Goal: Task Accomplishment & Management: Complete application form

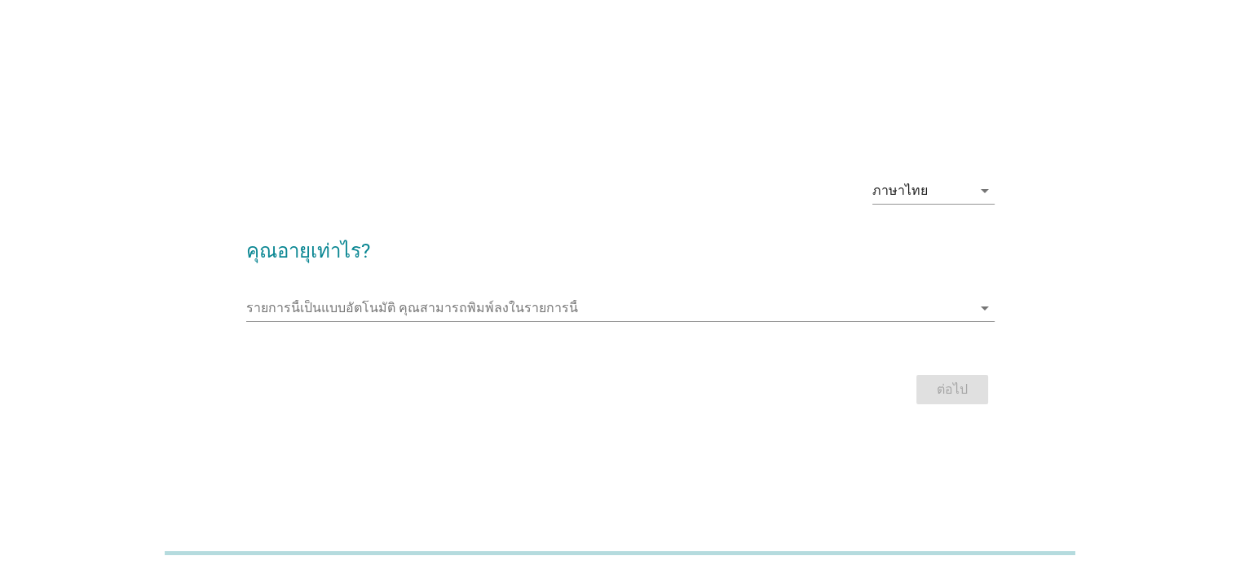
click at [731, 286] on div "รายการนี้เป็นแบบอัตโนมัติ [PERSON_NAME]พิมพ์ลงในรายการนี้ arrow_drop_down" at bounding box center [620, 311] width 749 height 52
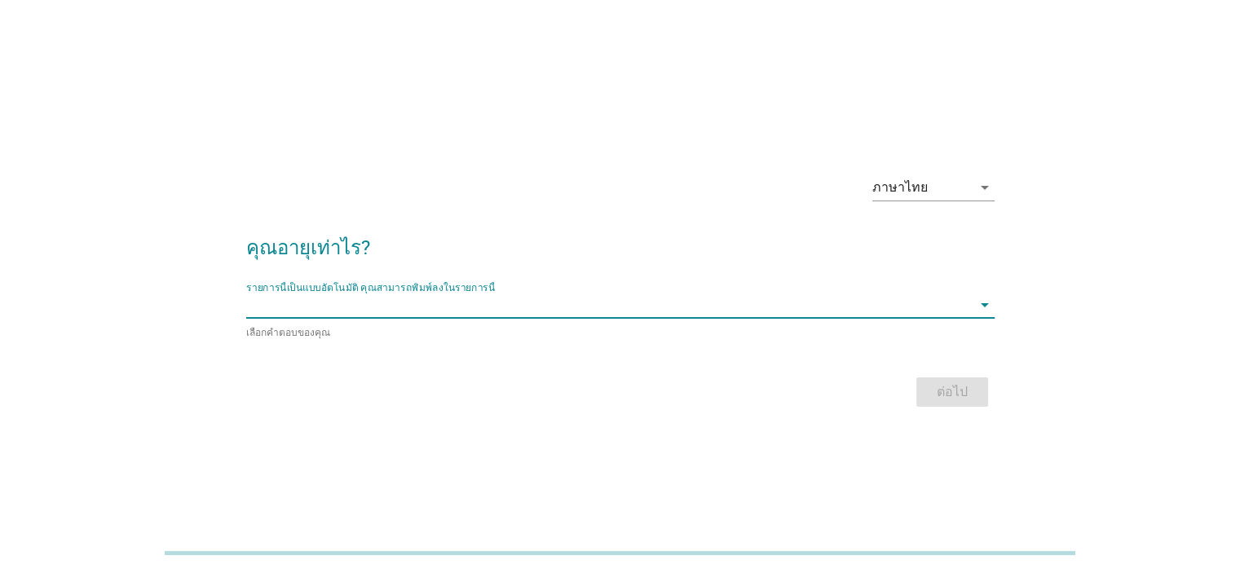
click at [722, 298] on input "รายการนี้เป็นแบบอัตโนมัติ คุณสามารถพิมพ์ลงในรายการนี้" at bounding box center [609, 305] width 726 height 26
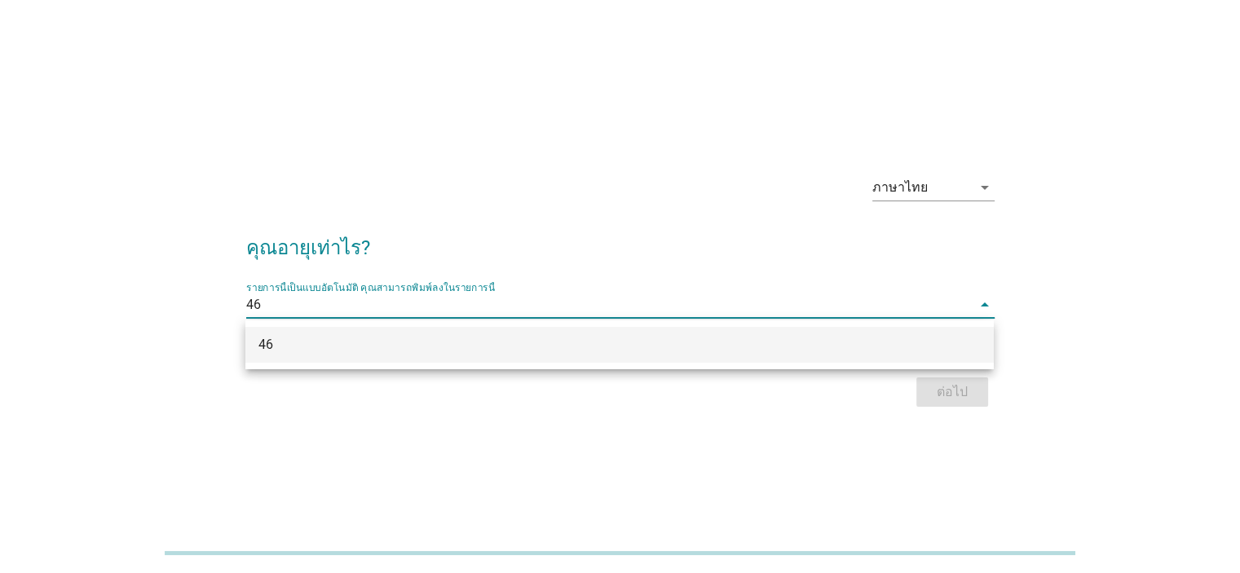
type input "46"
click at [936, 392] on div "ต่อไป" at bounding box center [620, 392] width 749 height 39
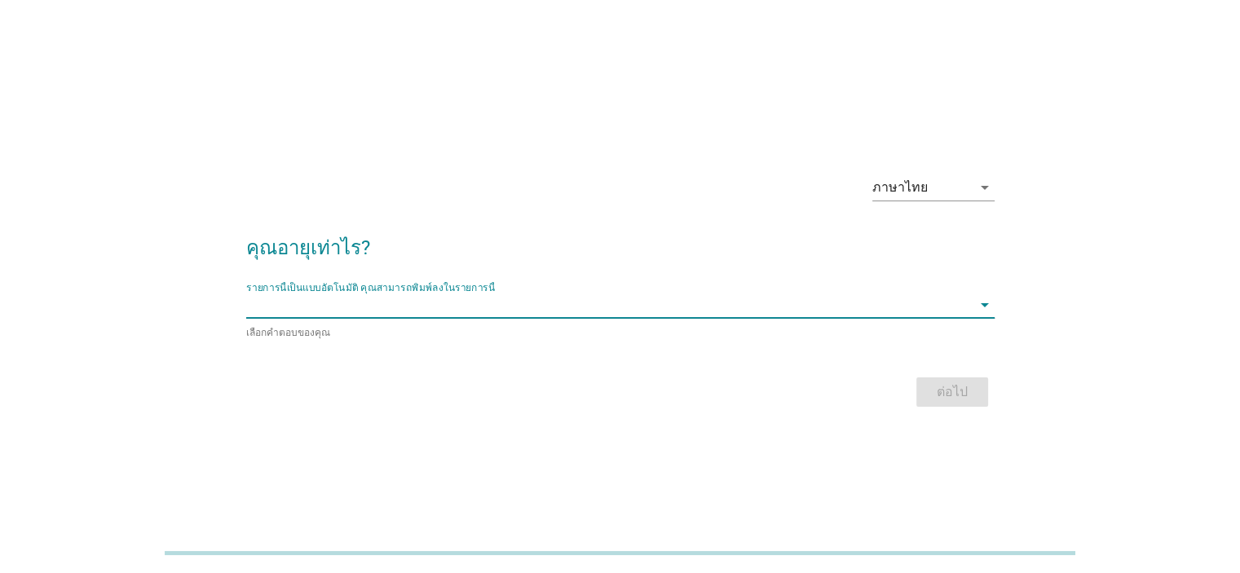
click at [706, 296] on input "รายการนี้เป็นแบบอัตโนมัติ คุณสามารถพิมพ์ลงในรายการนี้" at bounding box center [609, 305] width 726 height 26
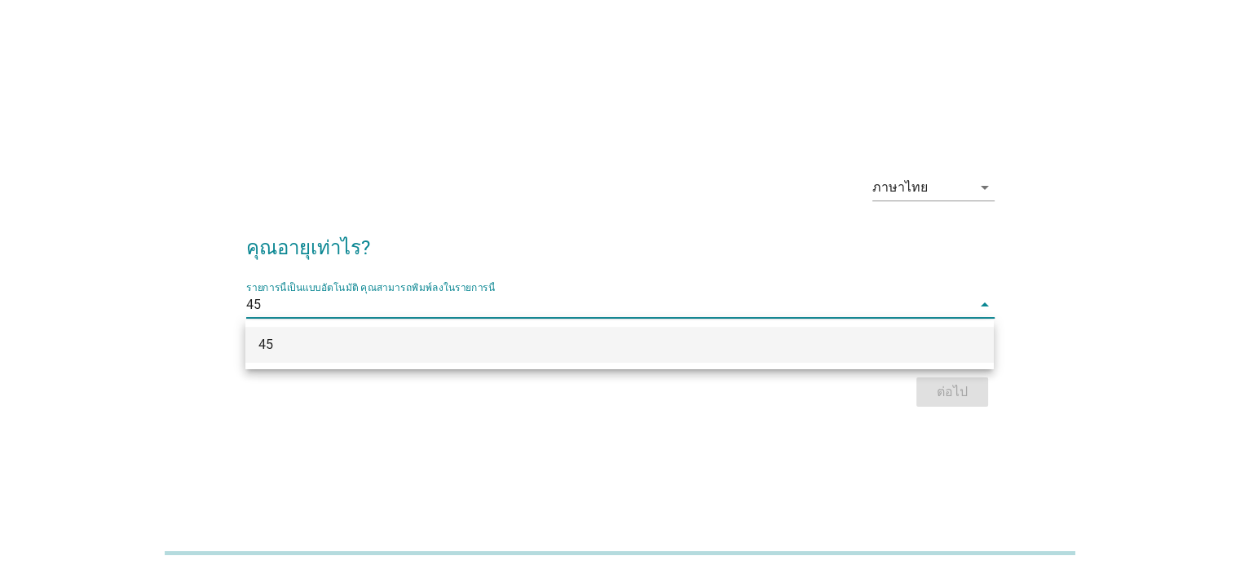
click at [510, 325] on div "45" at bounding box center [619, 344] width 749 height 49
click at [502, 313] on input "45" at bounding box center [609, 305] width 726 height 26
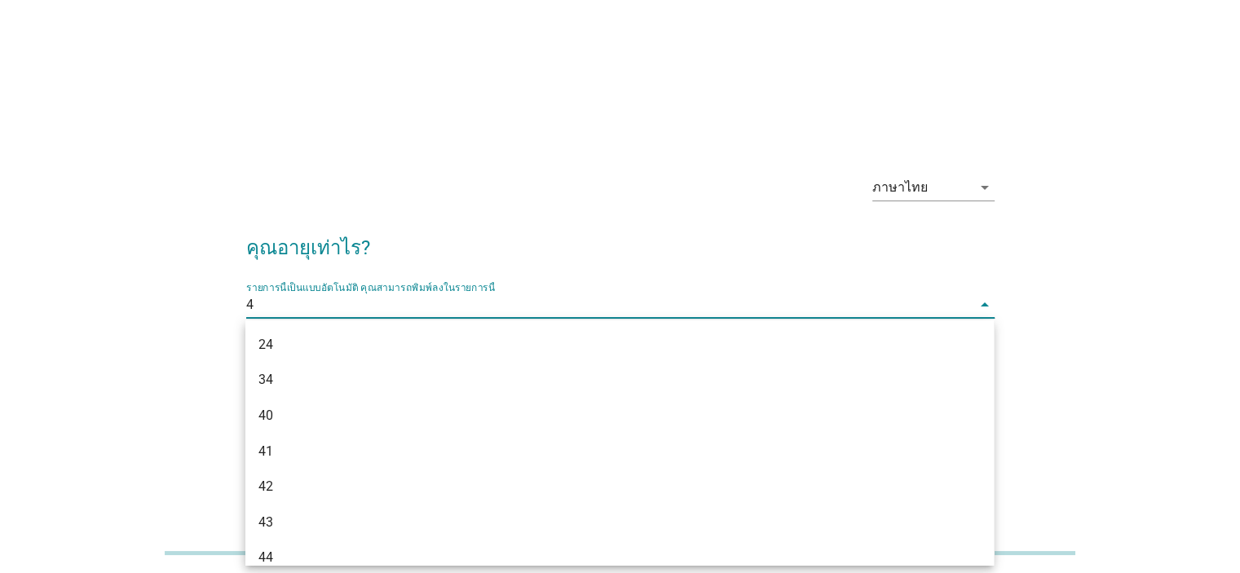
type input "46"
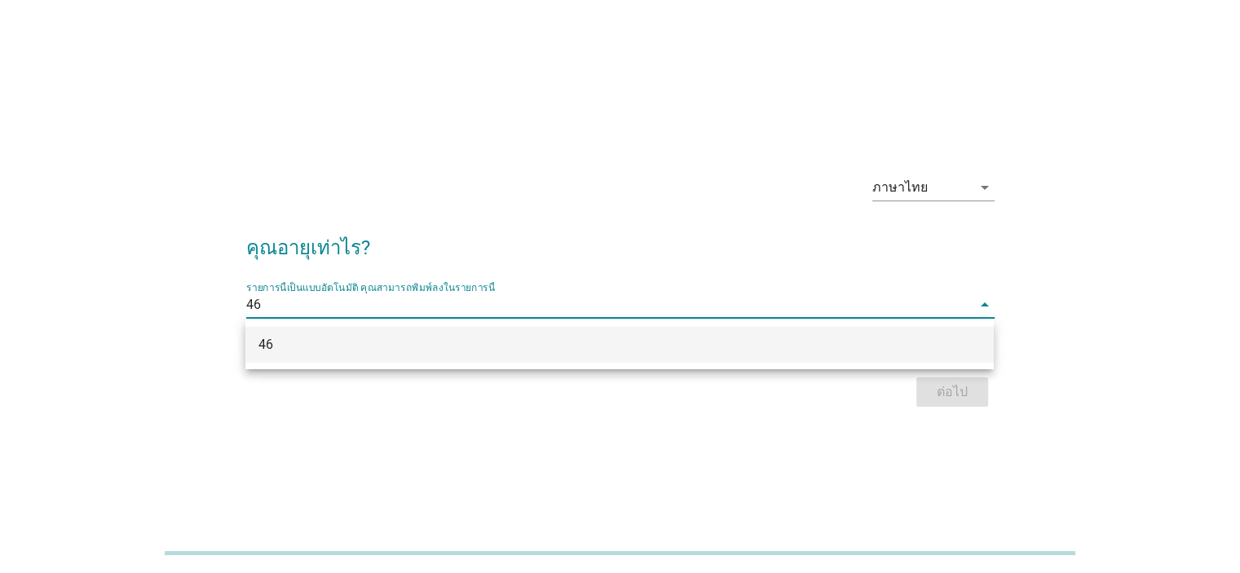
click at [490, 335] on div "46" at bounding box center [590, 345] width 662 height 20
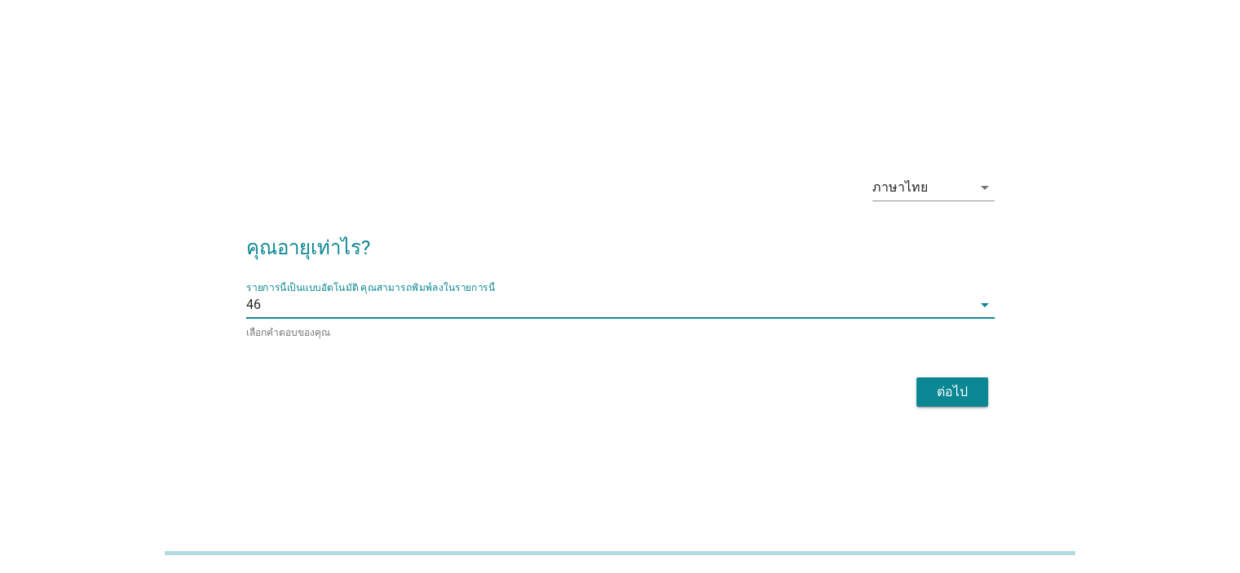
click at [935, 392] on div "ต่อไป" at bounding box center [953, 392] width 46 height 20
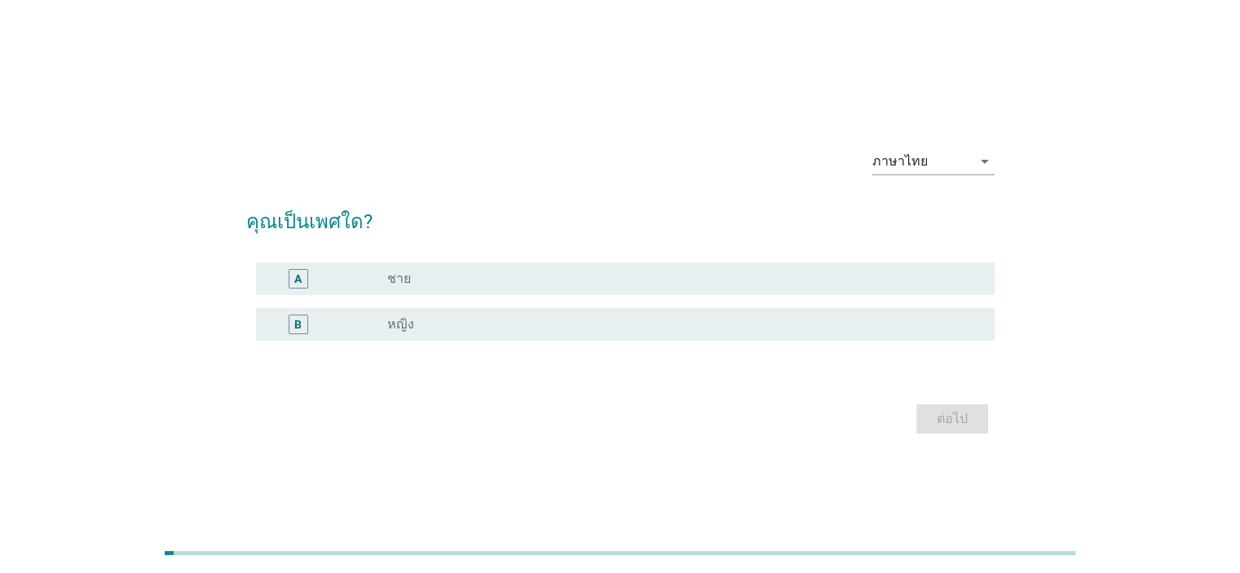
click at [563, 329] on div "radio_button_unchecked หญิง" at bounding box center [677, 324] width 581 height 16
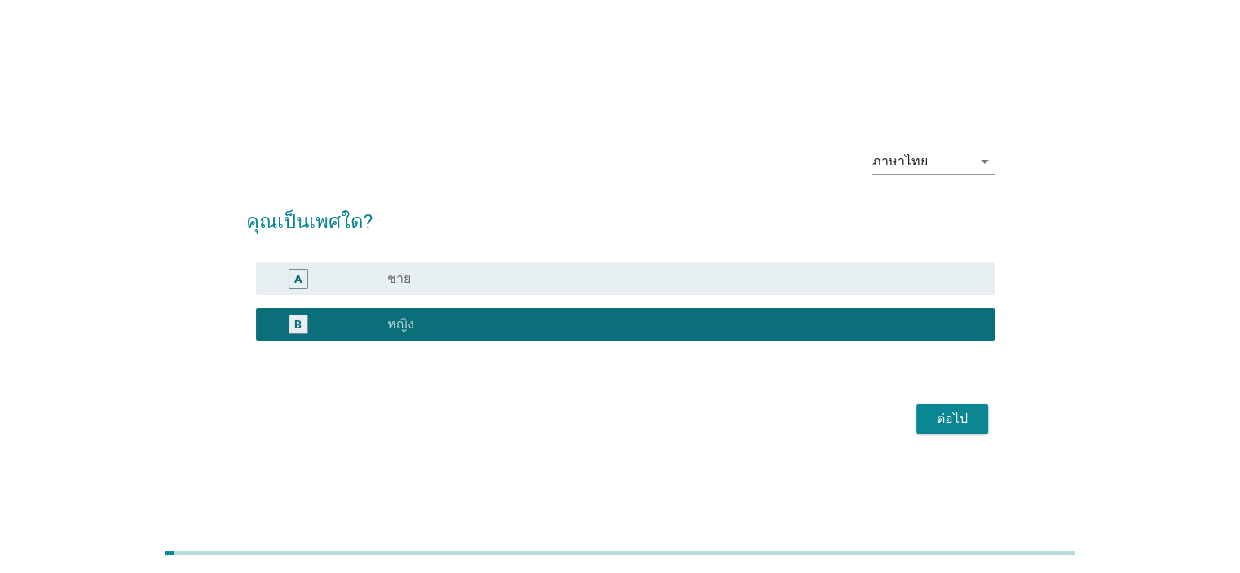
click at [962, 421] on div "ต่อไป" at bounding box center [953, 419] width 46 height 20
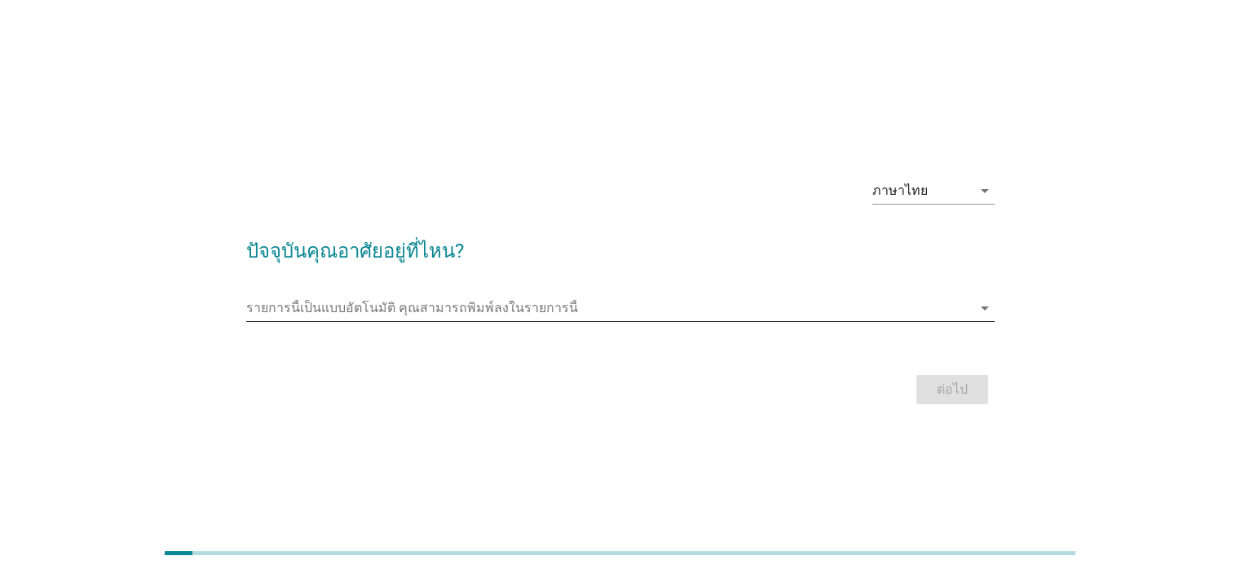
click at [666, 303] on input "รายการนี้เป็นแบบอัตโนมัติ คุณสามารถพิมพ์ลงในรายการนี้" at bounding box center [609, 308] width 726 height 26
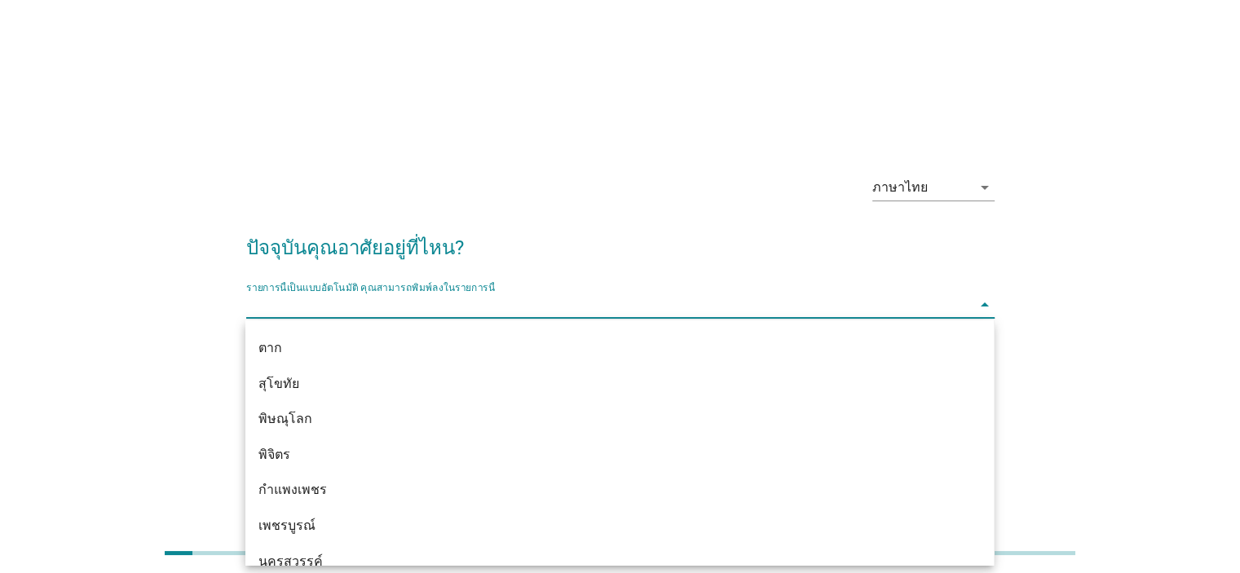
scroll to position [1191, 0]
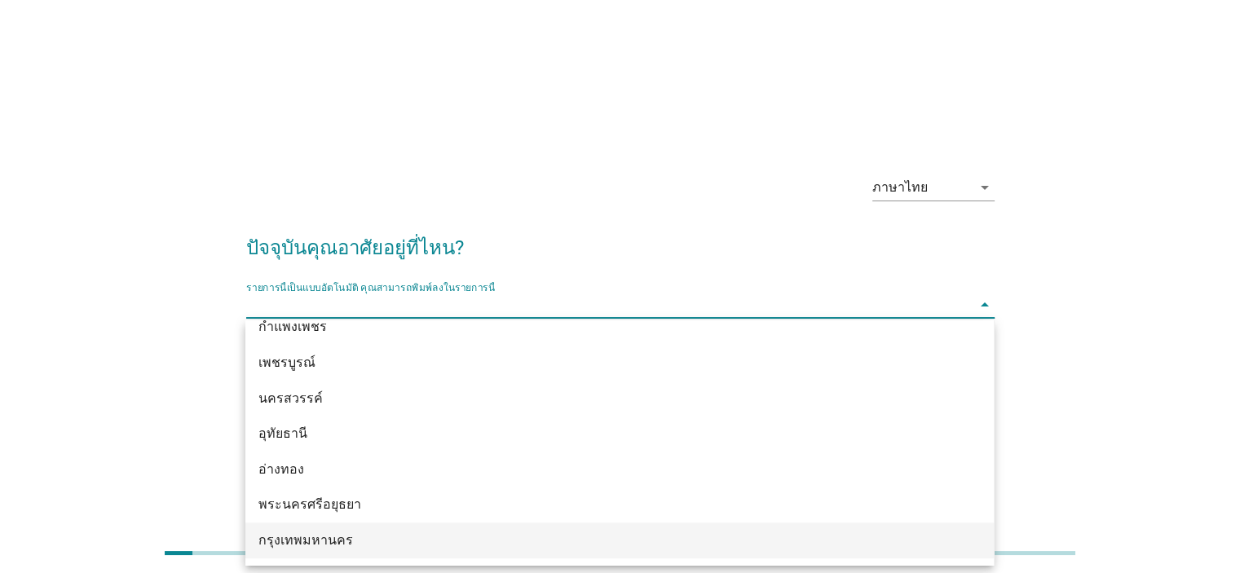
click at [441, 533] on div "กรุงเทพมหานคร" at bounding box center [590, 541] width 662 height 20
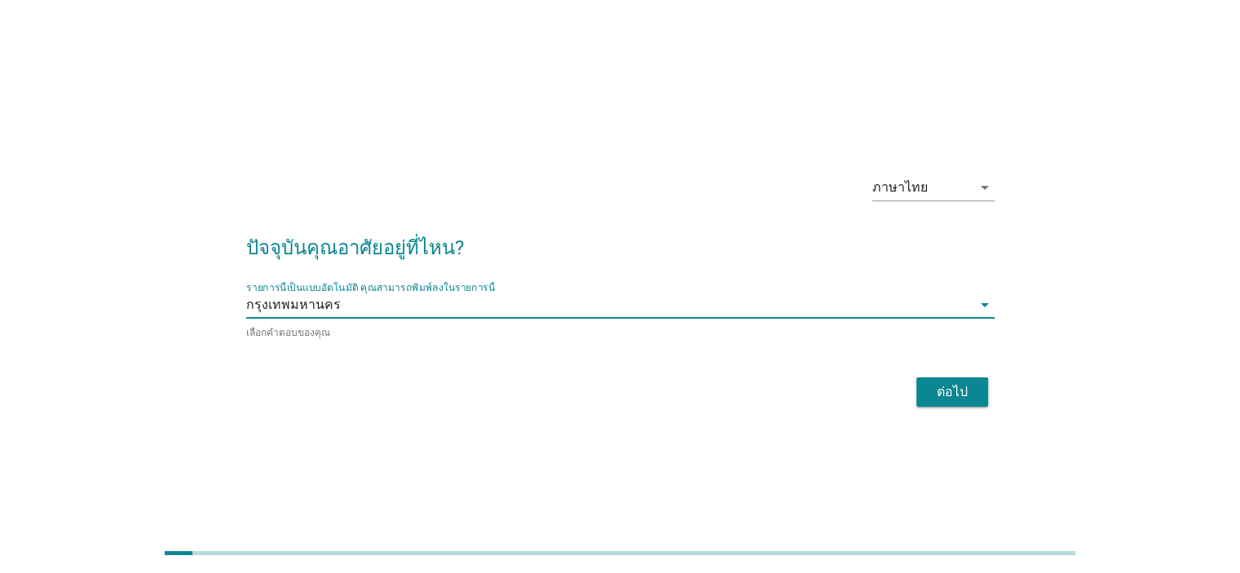
click at [921, 378] on button "ต่อไป" at bounding box center [953, 392] width 72 height 29
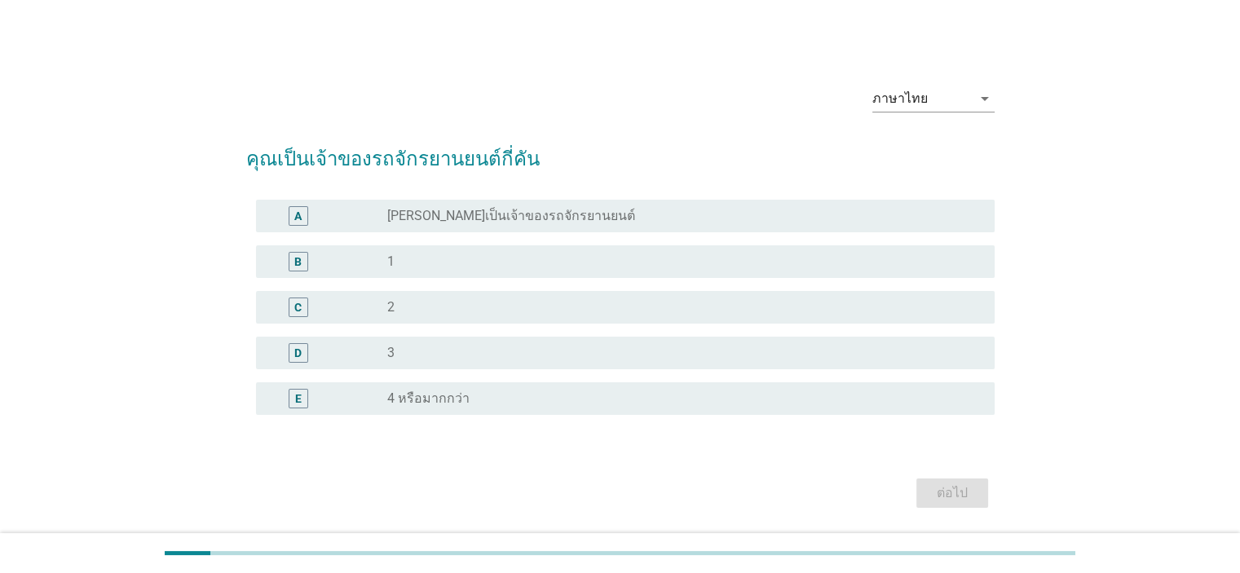
click at [557, 230] on div "A radio_button_unchecked [PERSON_NAME]เป็นเจ้าของรถจักรยานยนต์" at bounding box center [625, 216] width 739 height 33
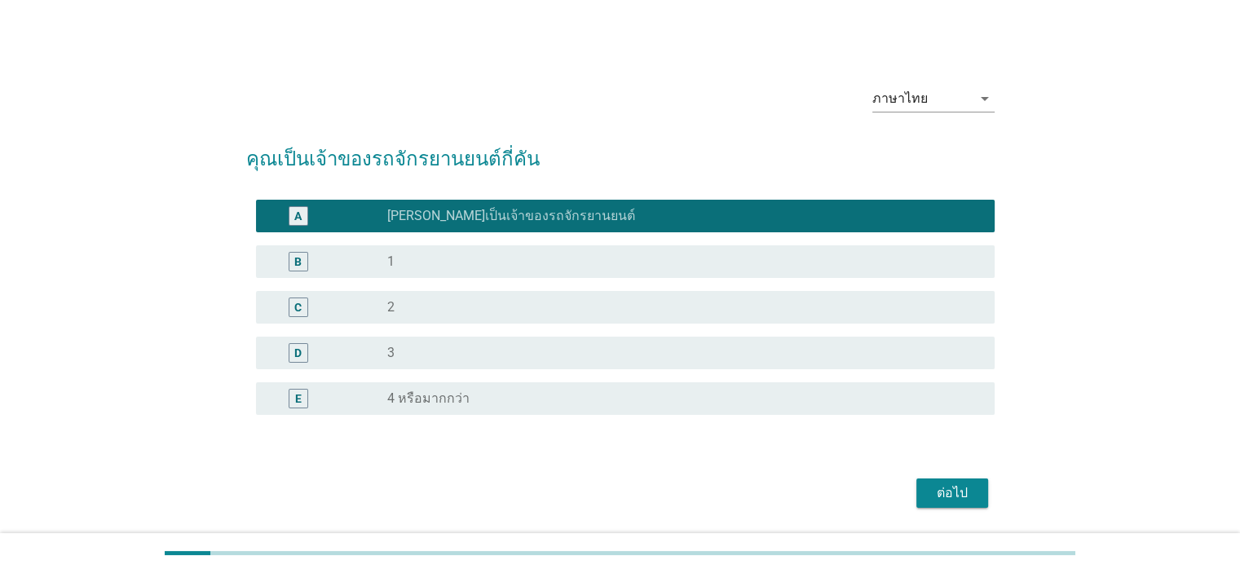
drag, startPoint x: 909, startPoint y: 478, endPoint x: 924, endPoint y: 482, distance: 15.2
click at [911, 479] on div "ต่อไป" at bounding box center [620, 493] width 749 height 39
click at [923, 485] on button "ต่อไป" at bounding box center [953, 493] width 72 height 29
